Goal: Information Seeking & Learning: Find specific fact

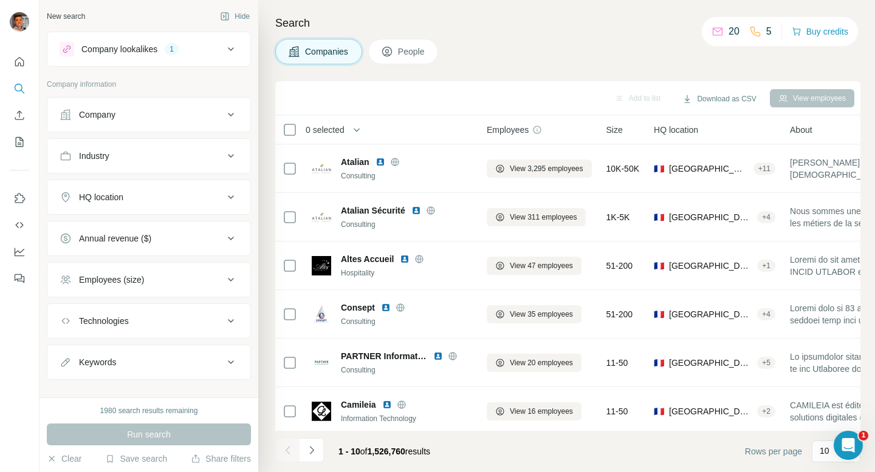
scroll to position [199, 0]
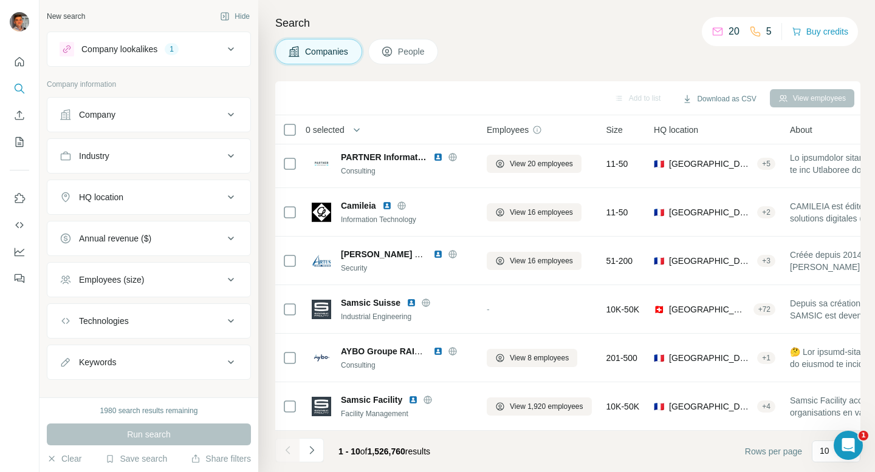
click at [191, 55] on div "Company lookalikes 1" at bounding box center [142, 49] width 164 height 15
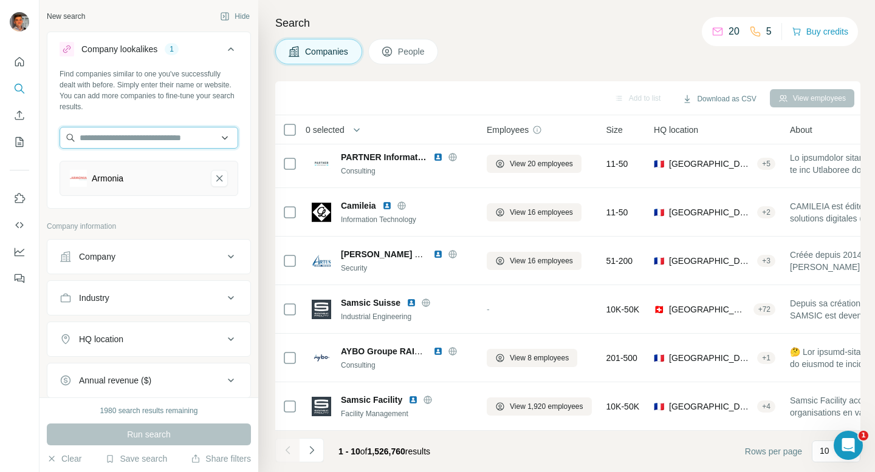
click at [131, 131] on input "text" at bounding box center [149, 138] width 179 height 22
click at [220, 184] on icon "Armonia-remove-button" at bounding box center [219, 178] width 11 height 12
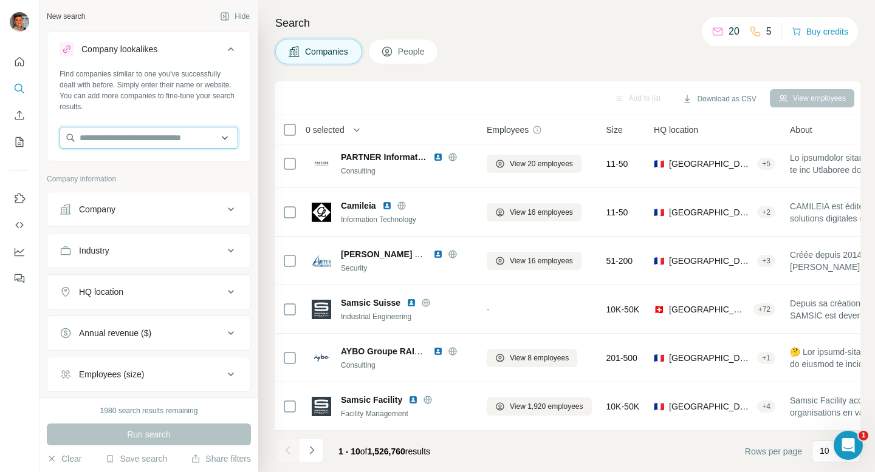
click at [166, 143] on input "text" at bounding box center [149, 138] width 179 height 22
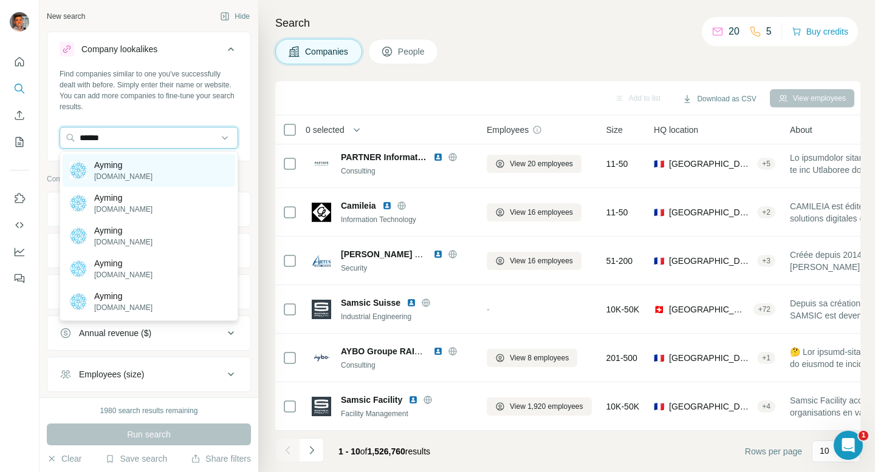
type input "******"
click at [168, 175] on div "Ayming [DOMAIN_NAME]" at bounding box center [149, 170] width 172 height 33
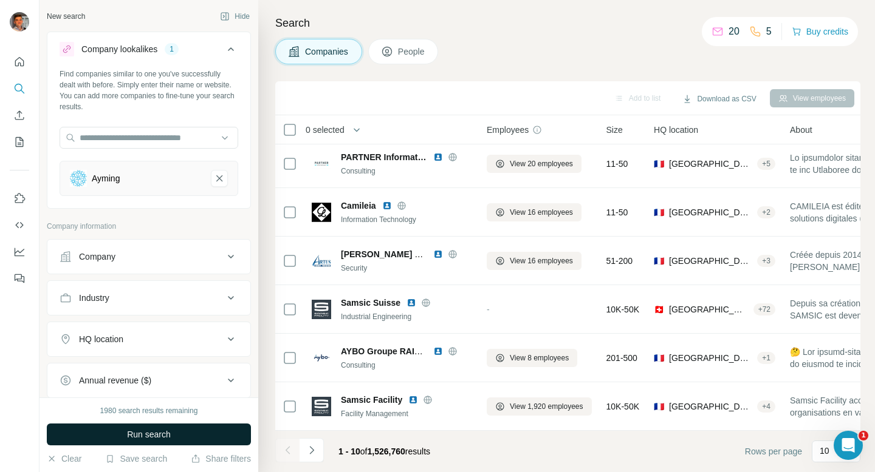
click at [145, 429] on span "Run search" at bounding box center [149, 435] width 44 height 12
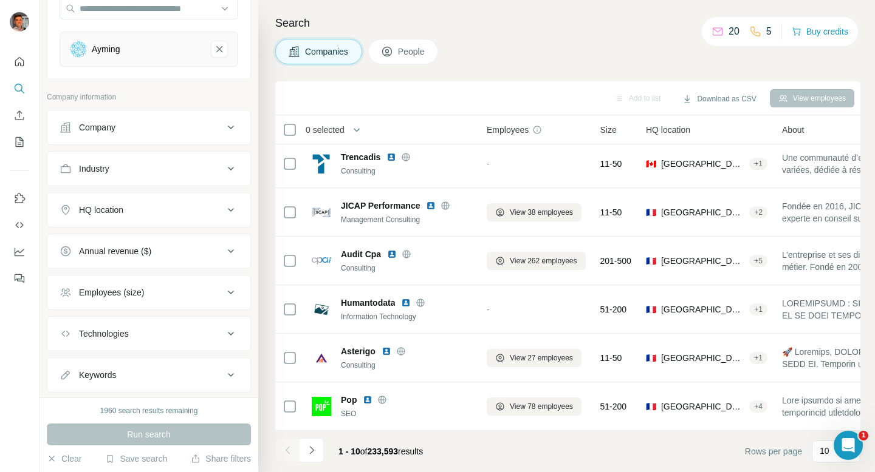
scroll to position [131, 0]
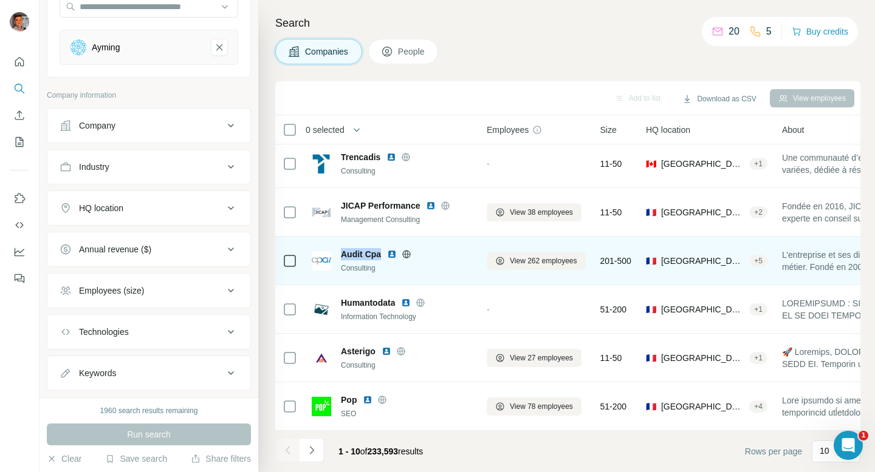
drag, startPoint x: 380, startPoint y: 252, endPoint x: 342, endPoint y: 252, distance: 38.3
click at [342, 252] on span "Audit Cpa" at bounding box center [361, 254] width 40 height 12
copy span "Audit Cpa"
click at [436, 250] on div "Audit Cpa" at bounding box center [406, 254] width 131 height 12
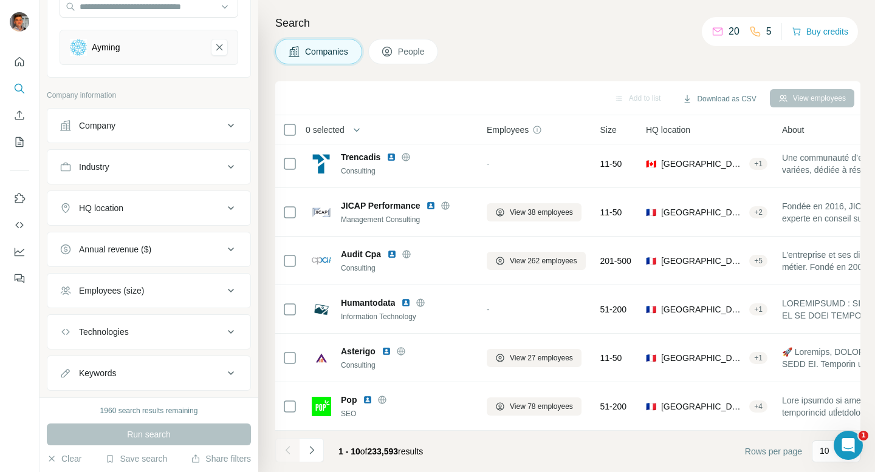
click at [163, 290] on div "Employees (size)" at bounding box center [142, 291] width 164 height 12
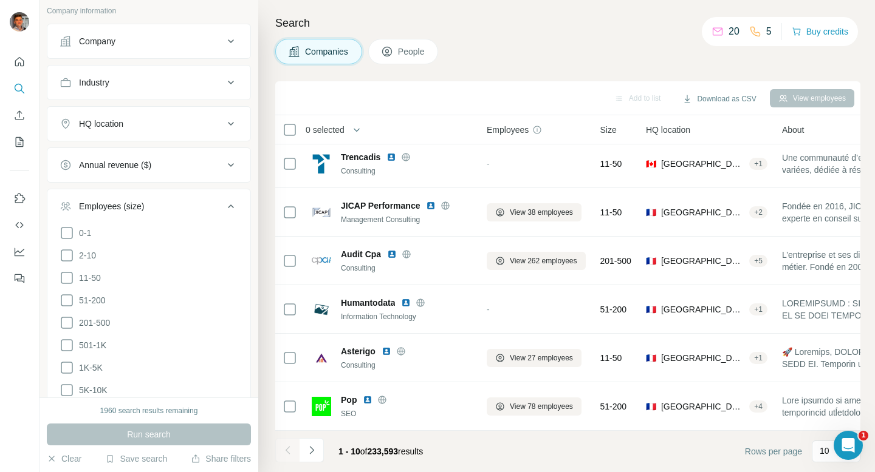
scroll to position [241, 0]
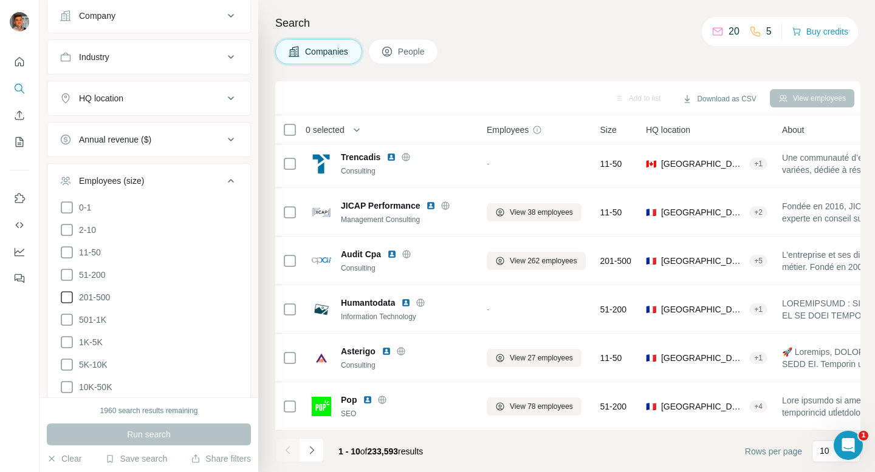
click at [70, 299] on icon at bounding box center [67, 297] width 15 height 15
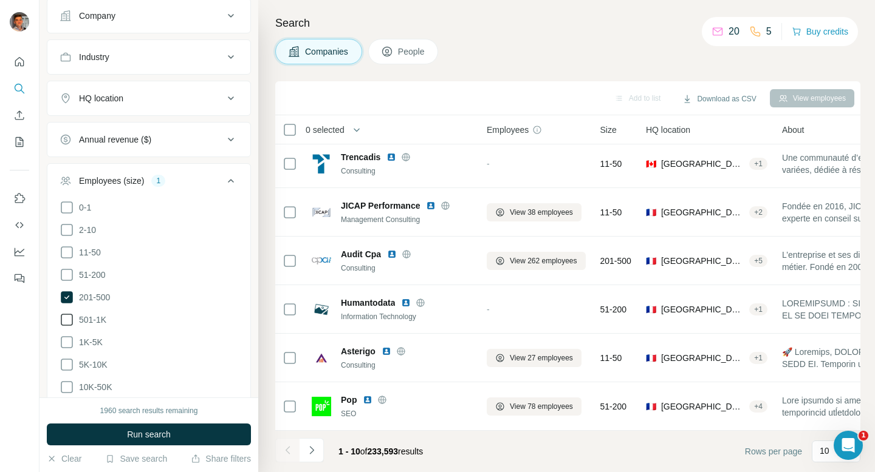
click at [67, 325] on icon at bounding box center [67, 320] width 15 height 15
click at [63, 346] on icon at bounding box center [67, 342] width 12 height 12
click at [103, 428] on button "Run search" at bounding box center [149, 435] width 204 height 22
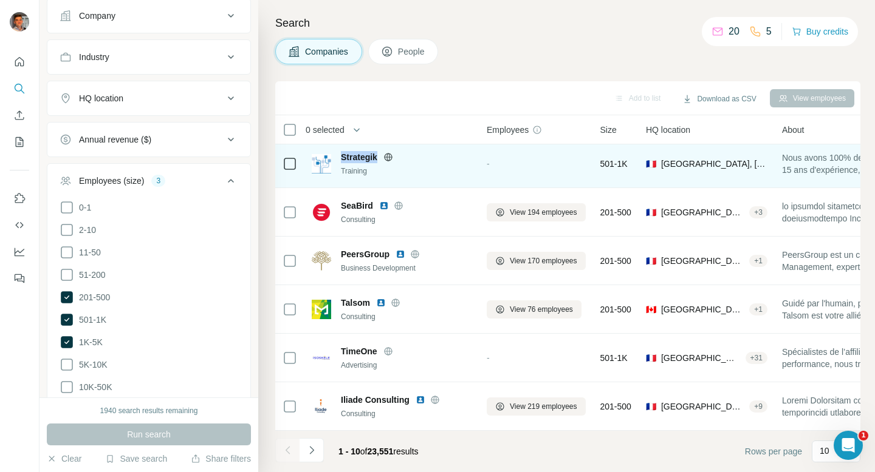
drag, startPoint x: 377, startPoint y: 159, endPoint x: 341, endPoint y: 158, distance: 35.9
click at [341, 158] on span "Strategik" at bounding box center [359, 157] width 36 height 12
copy span "Strategik"
click at [364, 157] on span "Strategik" at bounding box center [359, 157] width 36 height 12
click at [352, 160] on span "Strategik" at bounding box center [359, 157] width 36 height 12
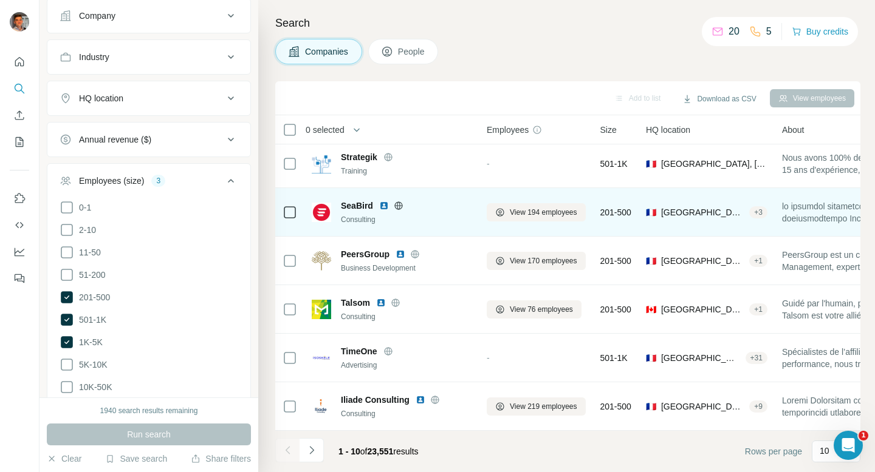
scroll to position [182, 0]
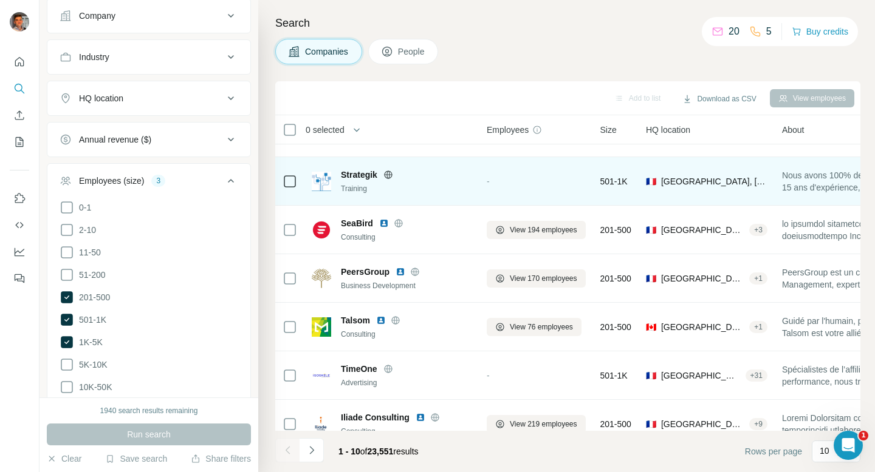
click at [350, 172] on span "Strategik" at bounding box center [359, 175] width 36 height 12
click at [387, 172] on icon at bounding box center [388, 175] width 10 height 10
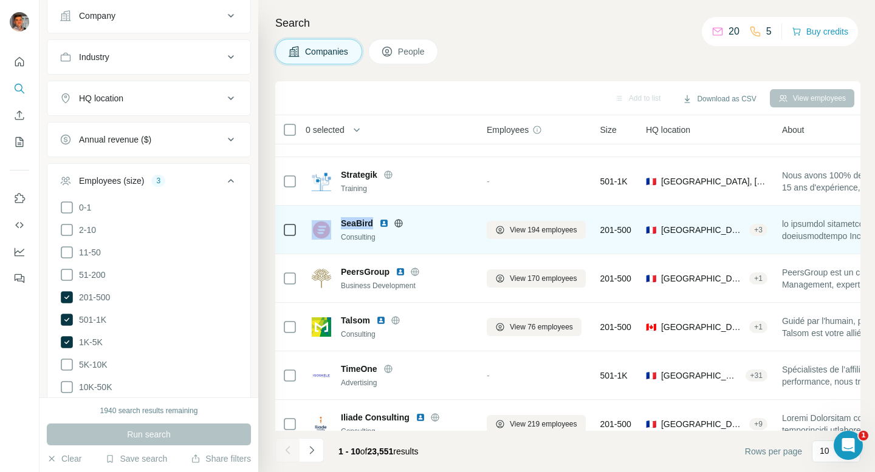
drag, startPoint x: 373, startPoint y: 223, endPoint x: 332, endPoint y: 219, distance: 40.9
click at [332, 219] on div "SeaBird Consulting" at bounding box center [392, 230] width 160 height 26
click at [351, 216] on div "SeaBird Consulting" at bounding box center [392, 229] width 160 height 33
click at [353, 222] on span "SeaBird" at bounding box center [357, 223] width 32 height 12
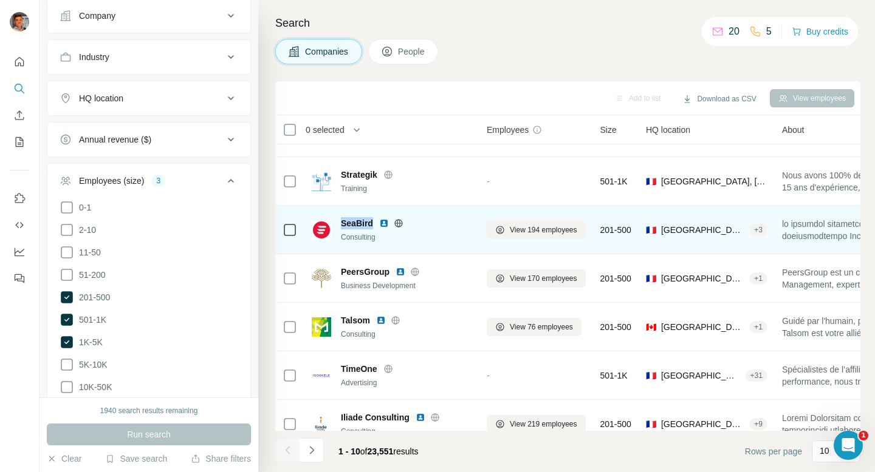
copy span "SeaBird"
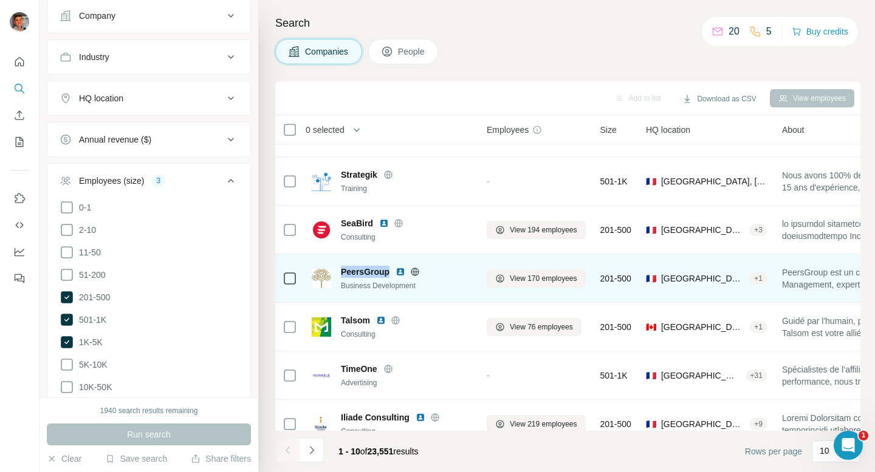
drag, startPoint x: 388, startPoint y: 272, endPoint x: 331, endPoint y: 272, distance: 57.1
click at [336, 273] on div "PeersGroup Business Development" at bounding box center [392, 279] width 160 height 26
copy span "PeersGroup"
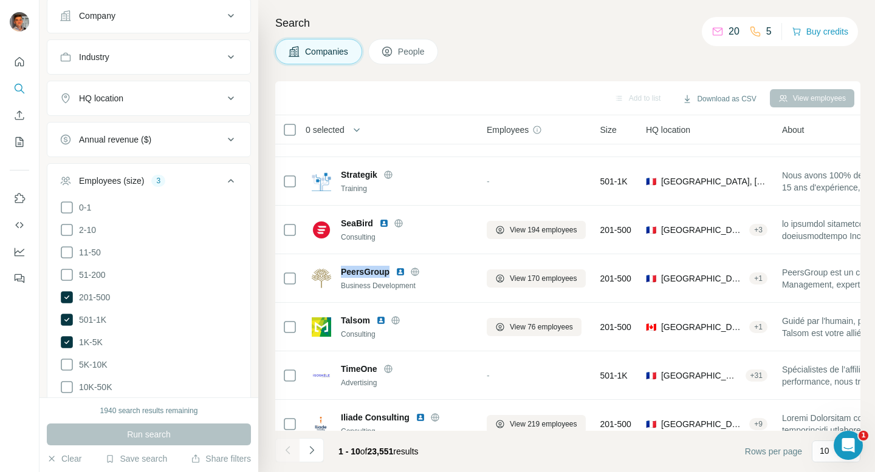
scroll to position [0, 0]
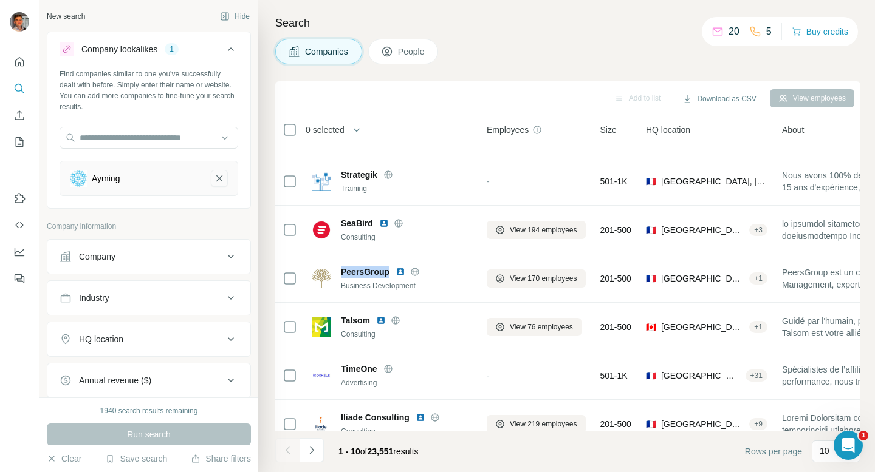
click at [226, 185] on button "Ayming-remove-button" at bounding box center [219, 178] width 17 height 17
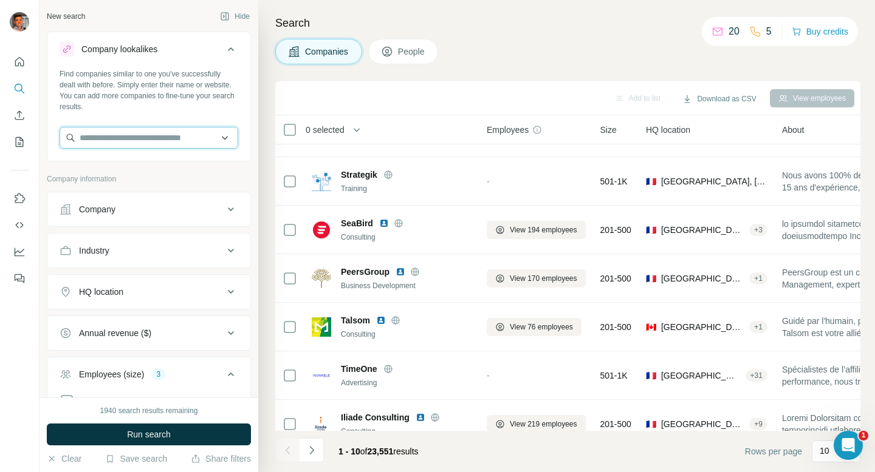
click at [112, 134] on input "text" at bounding box center [149, 138] width 179 height 22
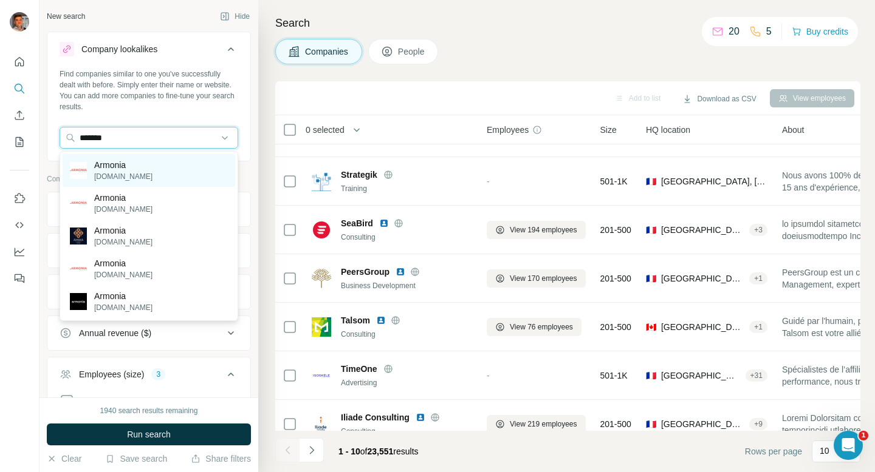
type input "*******"
click at [171, 176] on div "Armonia [DOMAIN_NAME]" at bounding box center [149, 170] width 172 height 33
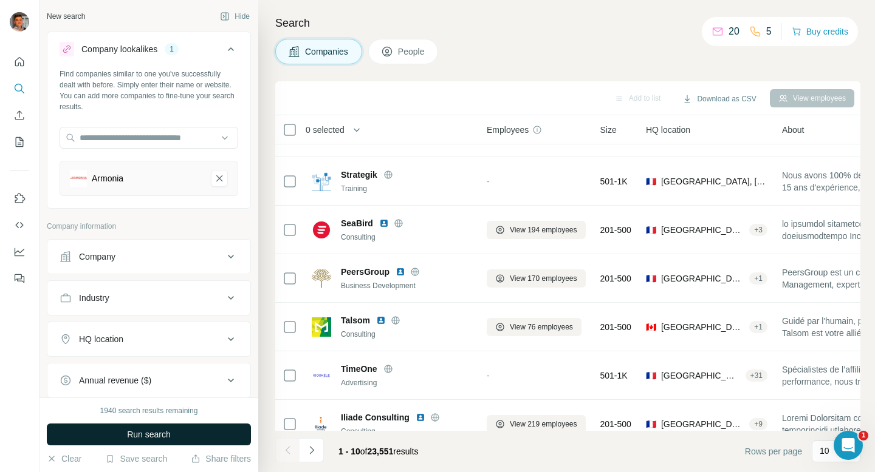
click at [166, 436] on span "Run search" at bounding box center [149, 435] width 44 height 12
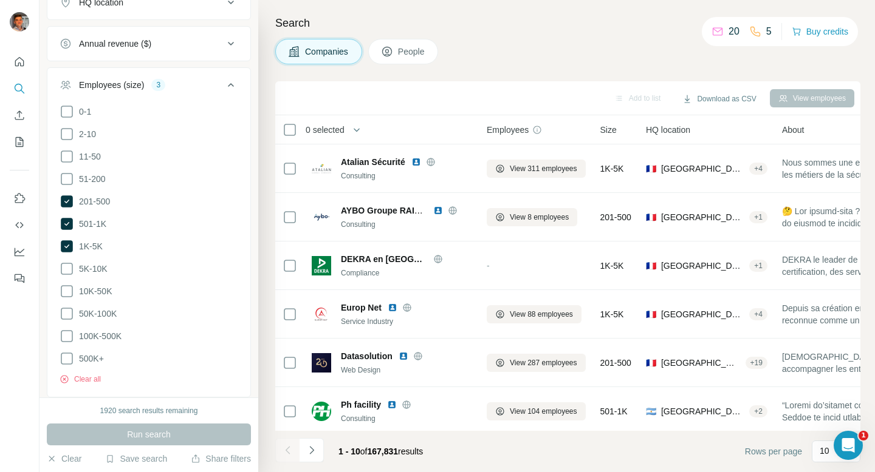
scroll to position [67, 0]
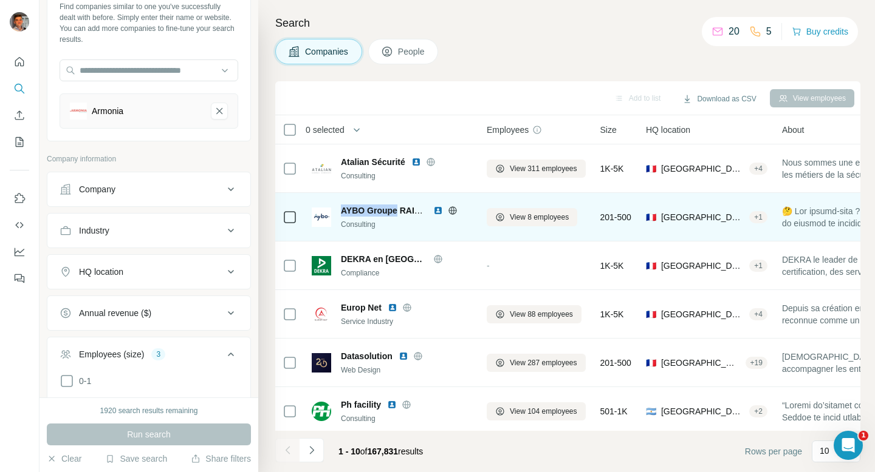
drag, startPoint x: 340, startPoint y: 208, endPoint x: 394, endPoint y: 207, distance: 54.1
click at [394, 208] on span "AYBO Groupe RAINBOW PARTNERS" at bounding box center [415, 211] width 149 height 10
copy span "AYBO Groupe"
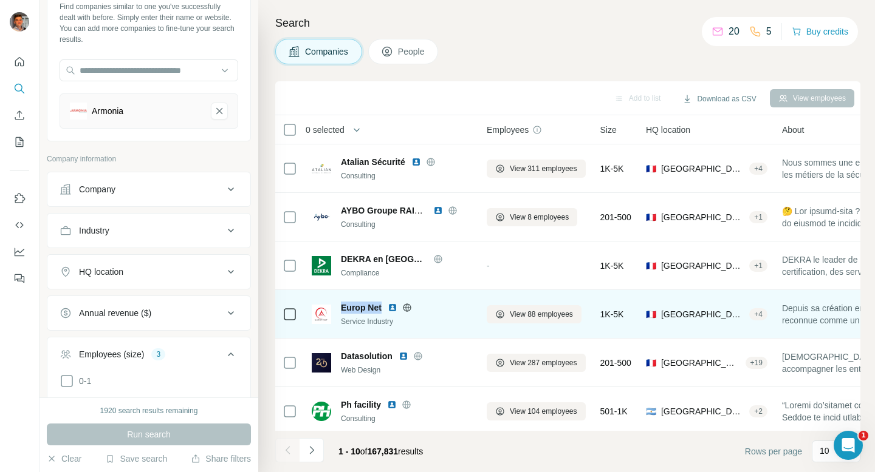
drag, startPoint x: 341, startPoint y: 309, endPoint x: 380, endPoint y: 308, distance: 38.3
click at [380, 308] on span "Europ Net" at bounding box center [361, 308] width 41 height 12
copy span "Europ Net"
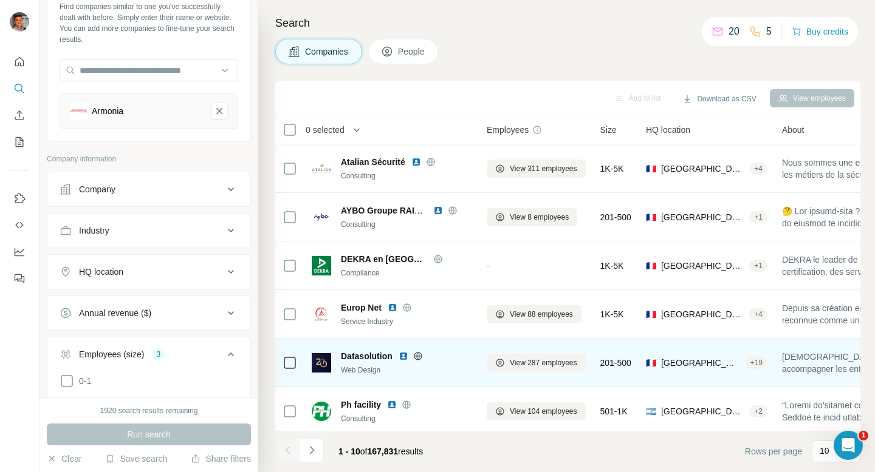
click at [372, 354] on span "Datasolution" at bounding box center [367, 356] width 52 height 12
copy span "Datasolution"
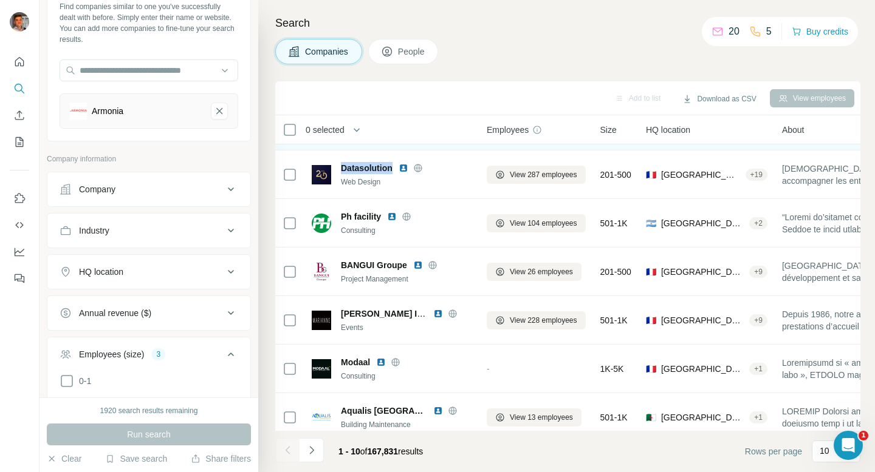
scroll to position [193, 0]
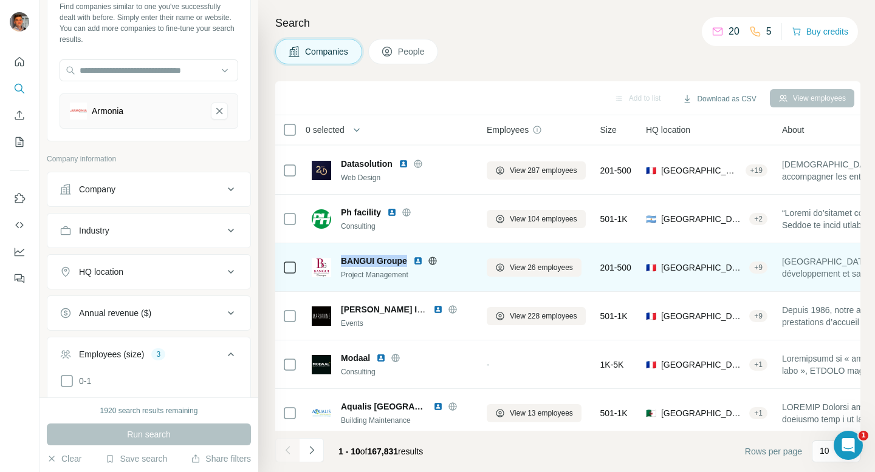
drag, startPoint x: 407, startPoint y: 263, endPoint x: 339, endPoint y: 264, distance: 68.0
click at [338, 264] on div "BANGUI Groupe Project Management" at bounding box center [392, 268] width 160 height 26
copy span "BANGUI Groupe"
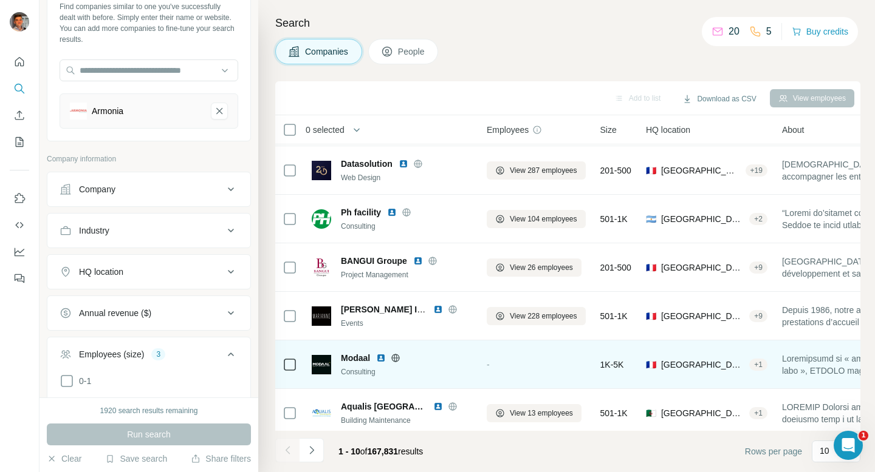
click at [357, 359] on span "Modaal" at bounding box center [355, 358] width 29 height 12
copy span "Modaal"
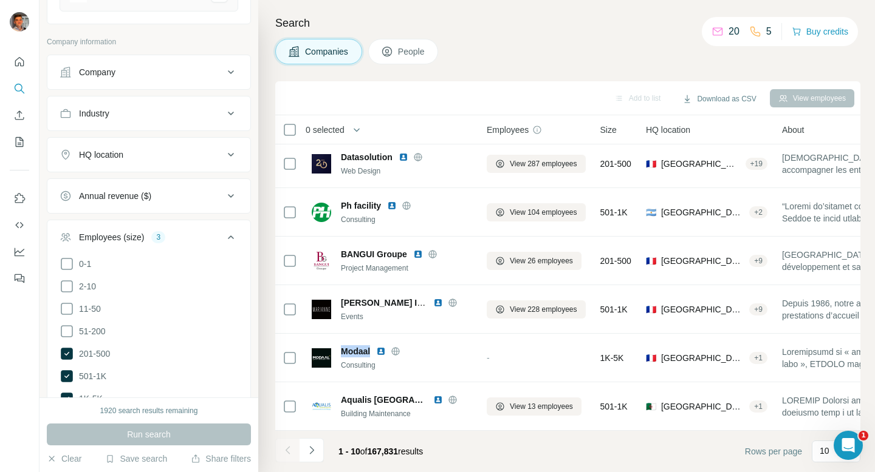
scroll to position [217, 0]
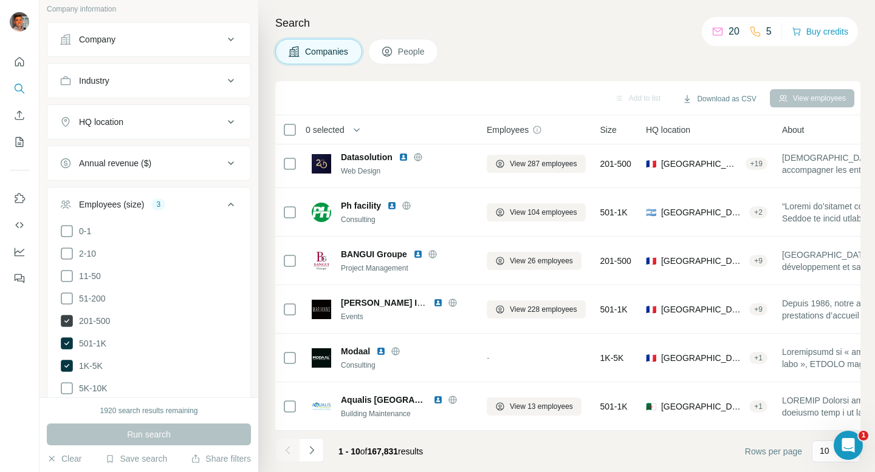
click at [65, 319] on icon at bounding box center [67, 321] width 12 height 12
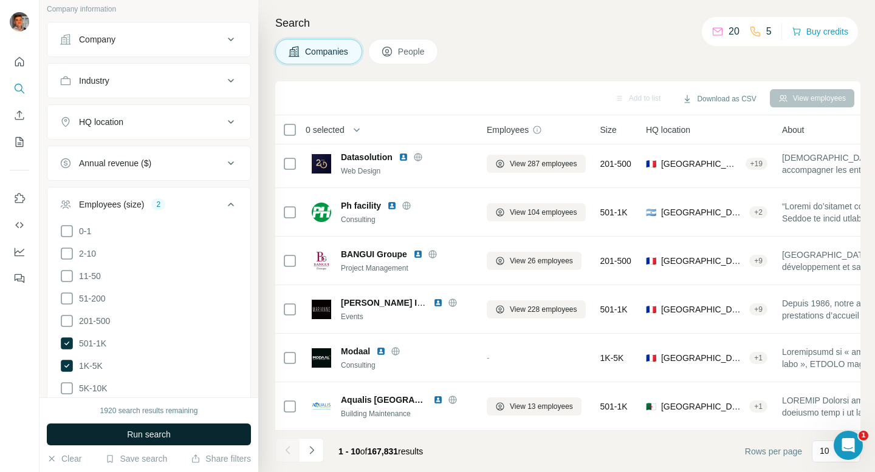
click at [199, 443] on button "Run search" at bounding box center [149, 435] width 204 height 22
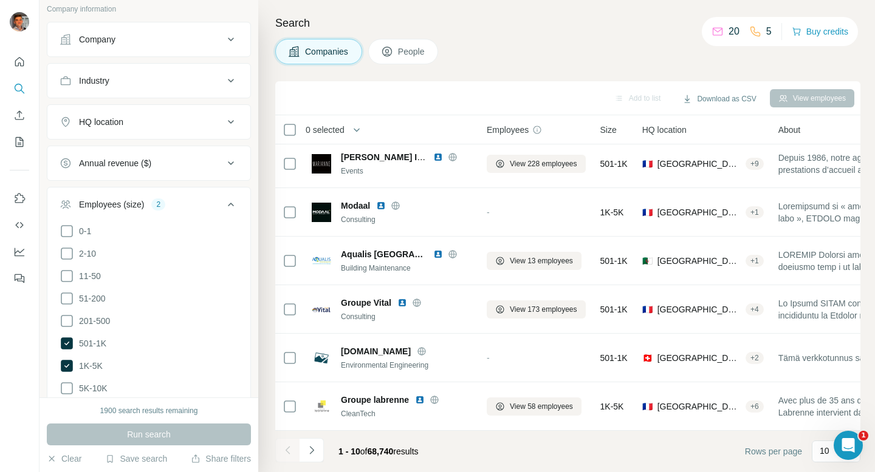
click at [129, 81] on div "Industry" at bounding box center [142, 81] width 164 height 12
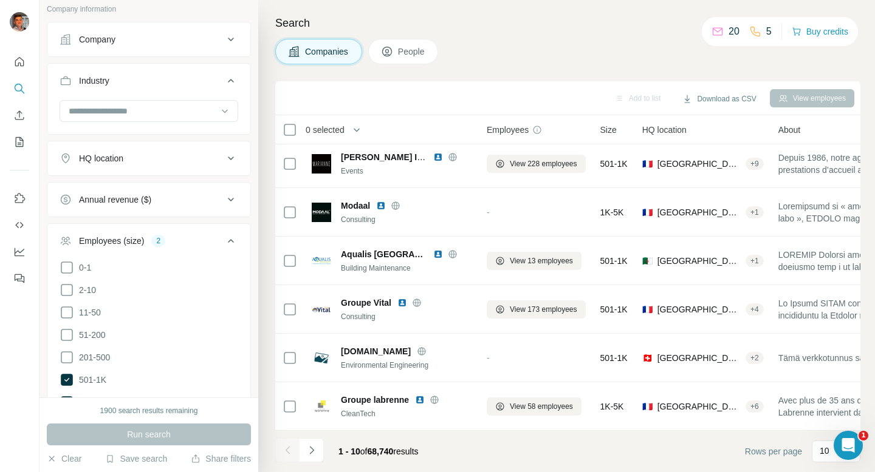
click at [50, 124] on div at bounding box center [148, 116] width 203 height 32
click at [175, 151] on button "HQ location" at bounding box center [148, 158] width 203 height 29
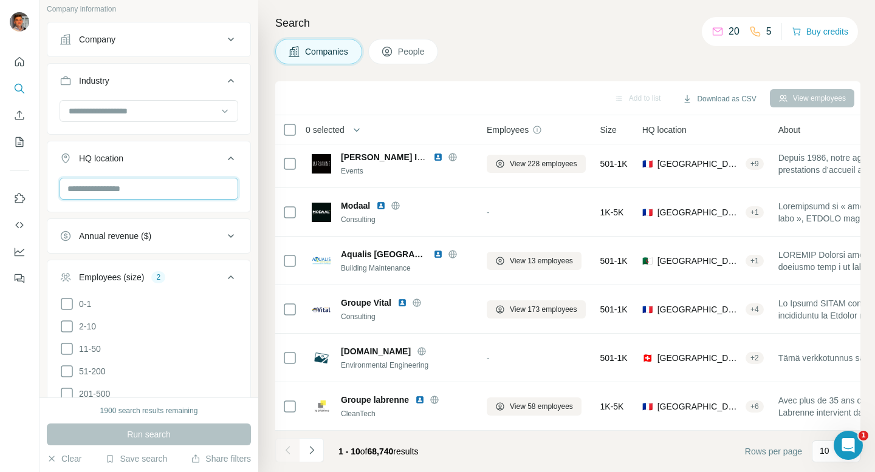
click at [151, 187] on input "text" at bounding box center [149, 189] width 179 height 22
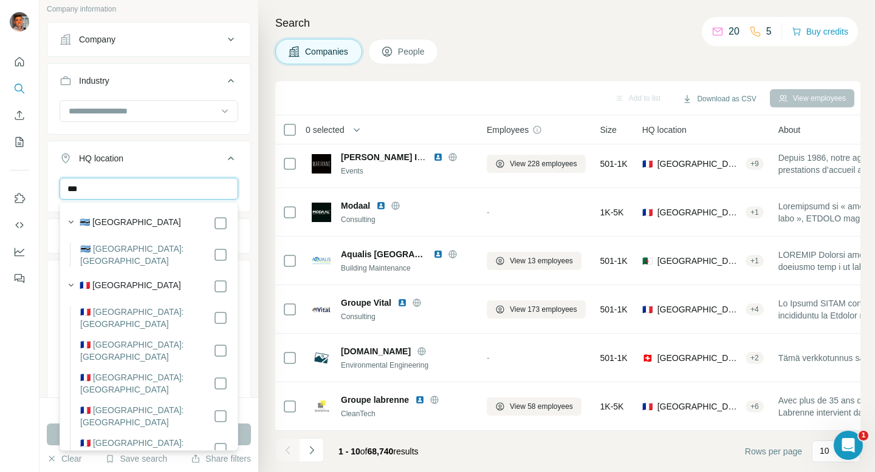
type input "***"
click at [121, 282] on div "🇫🇷 [GEOGRAPHIC_DATA]" at bounding box center [154, 286] width 148 height 15
click at [193, 162] on div "HQ location 1" at bounding box center [142, 158] width 164 height 12
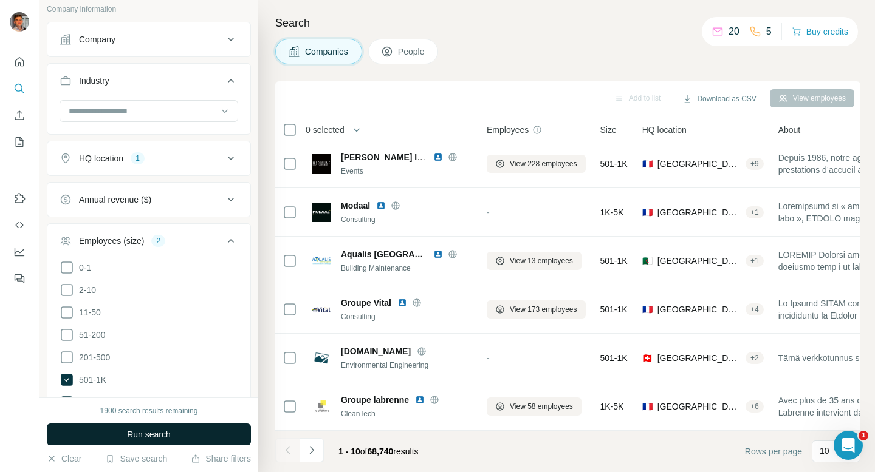
click at [236, 434] on button "Run search" at bounding box center [149, 435] width 204 height 22
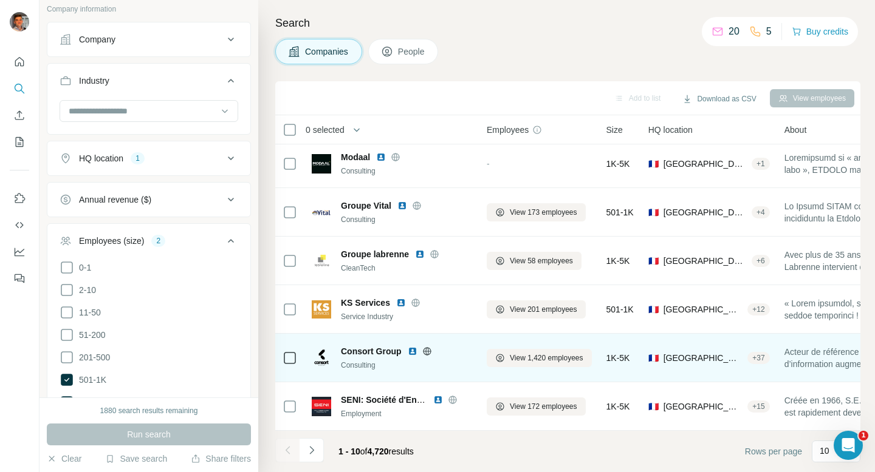
click at [394, 350] on span "Consort Group" at bounding box center [371, 352] width 61 height 12
copy span "Consort Group"
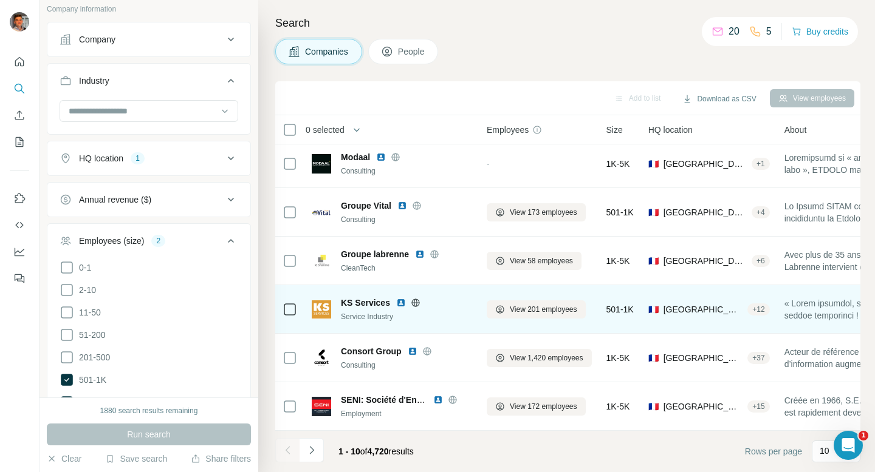
click at [366, 310] on div "KS Services Service Industry" at bounding box center [406, 310] width 131 height 26
click at [370, 304] on span "KS Services" at bounding box center [365, 303] width 49 height 12
